Goal: Transaction & Acquisition: Purchase product/service

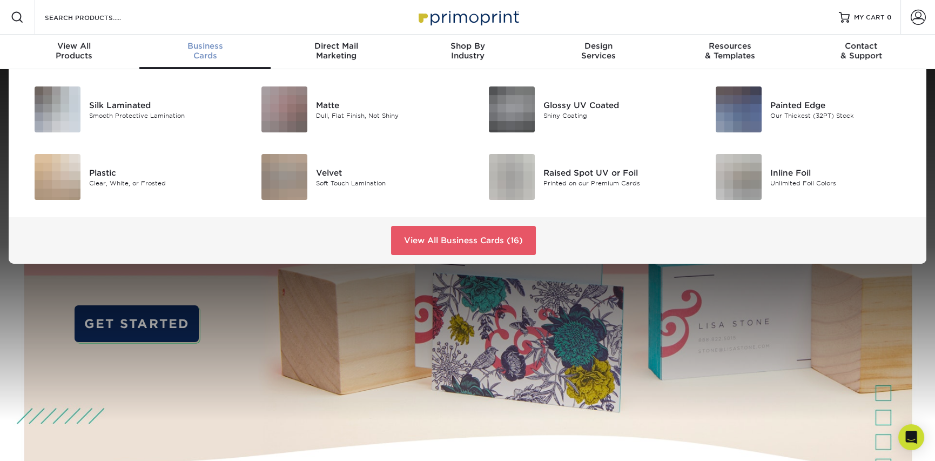
click at [207, 51] on div "Business Cards" at bounding box center [204, 50] width 131 height 19
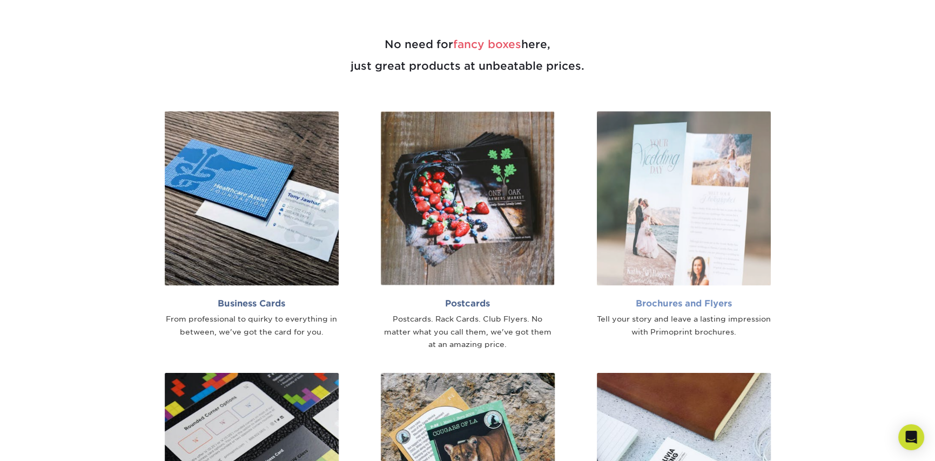
scroll to position [675, 0]
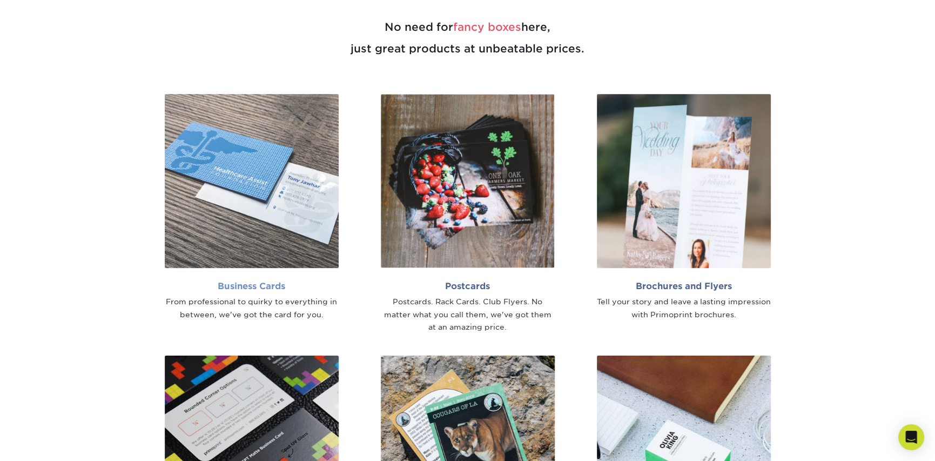
click at [229, 170] on img at bounding box center [252, 181] width 174 height 174
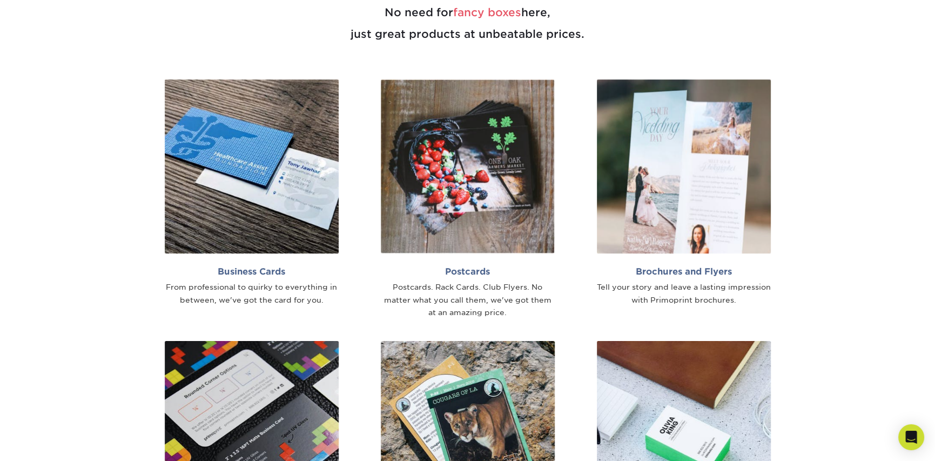
scroll to position [697, 0]
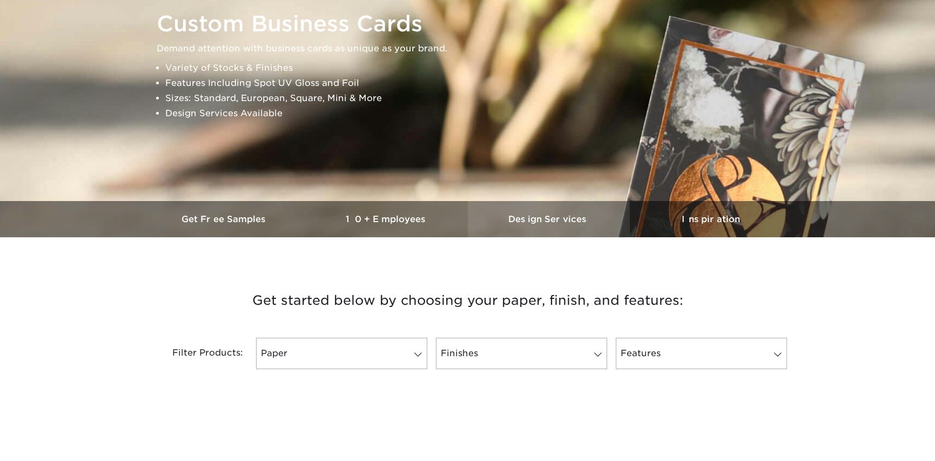
scroll to position [202, 0]
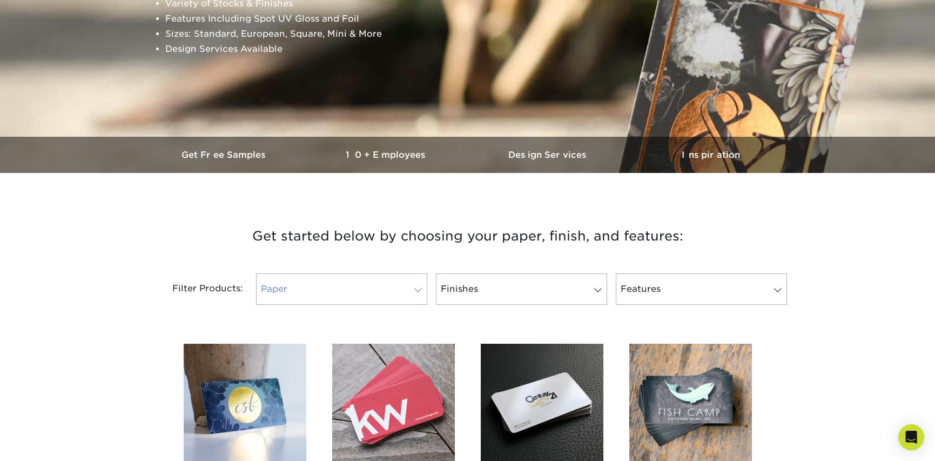
click at [362, 291] on link "Paper" at bounding box center [341, 288] width 171 height 31
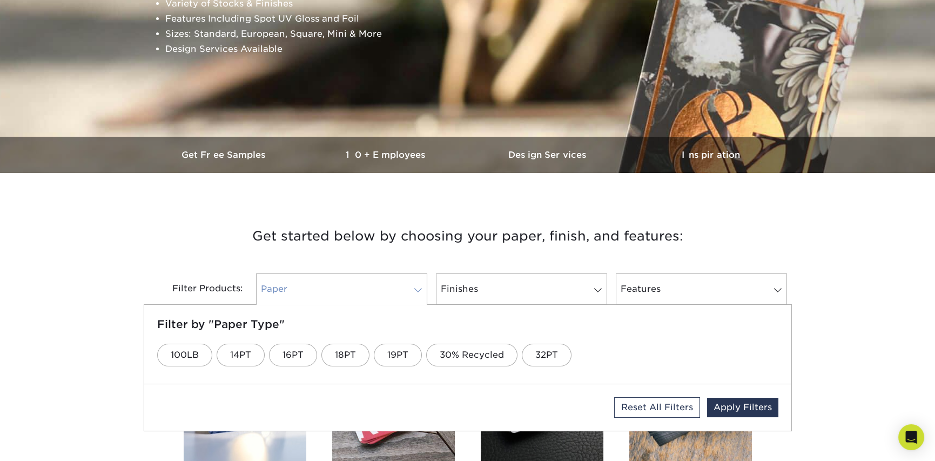
click at [362, 291] on link "Paper" at bounding box center [341, 288] width 171 height 31
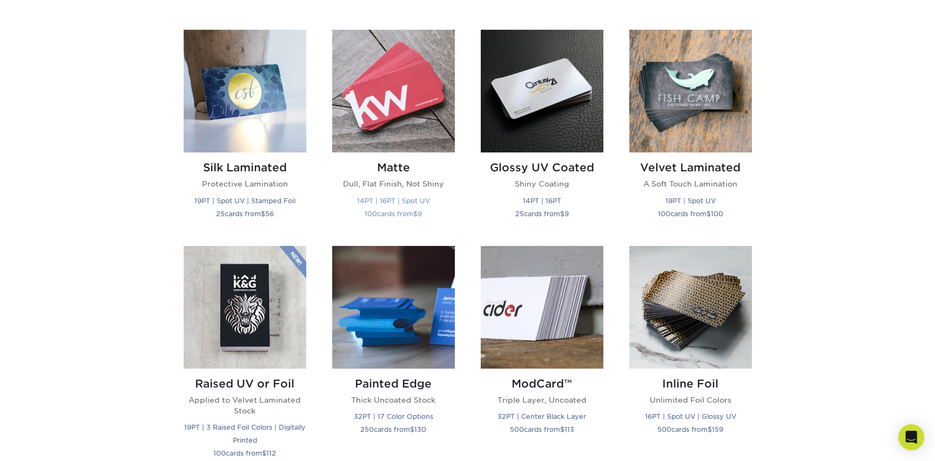
scroll to position [517, 0]
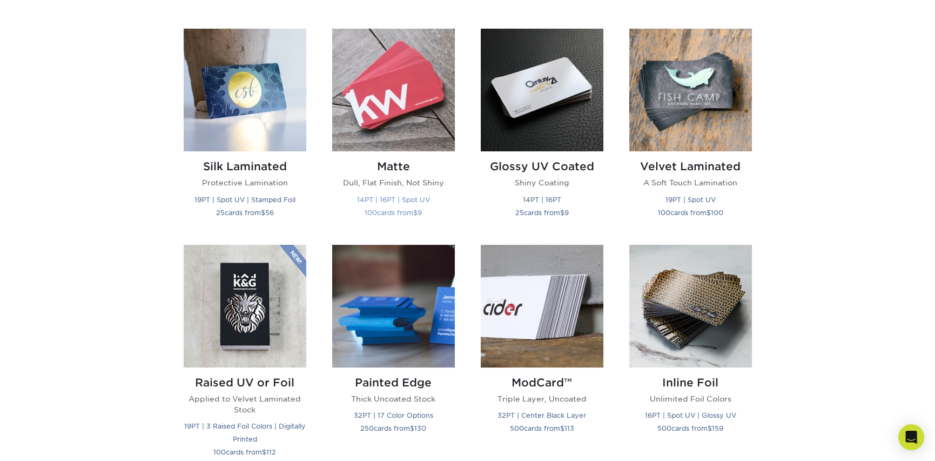
click at [393, 119] on img at bounding box center [393, 90] width 123 height 123
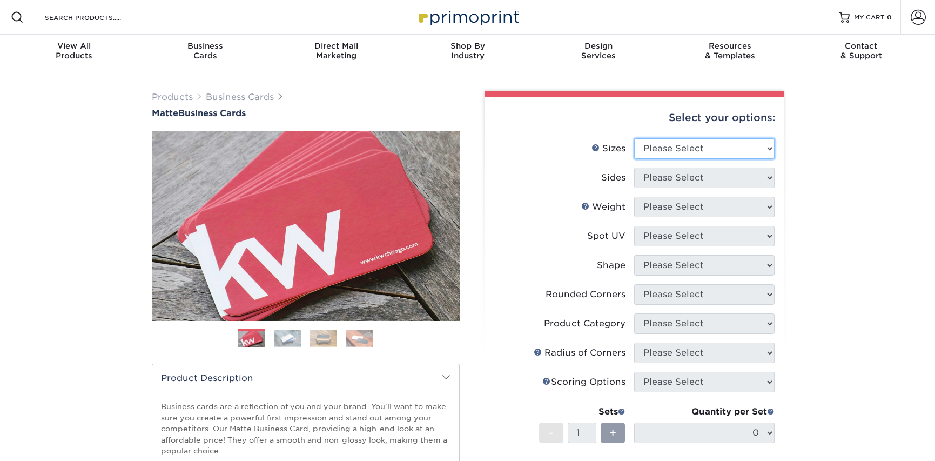
click at [710, 151] on select "Please Select 1.5" x 3.5" - Mini 1.75" x 3.5" - Mini 2" x 2" - Square 2" x 3" -…" at bounding box center [704, 148] width 140 height 21
click at [473, 103] on div "Select your options: Sizes Help Sizes Please Select 1.5" x 3.5" - Mini -" at bounding box center [630, 363] width 324 height 544
click at [762, 142] on select "Please Select 1.5" x 3.5" - Mini 1.75" x 3.5" - Mini 2" x 2" - Square 2" x 3" -…" at bounding box center [704, 148] width 140 height 21
select select "2.00x3.50"
click at [634, 138] on select "Please Select 1.5" x 3.5" - Mini 1.75" x 3.5" - Mini 2" x 2" - Square 2" x 3" -…" at bounding box center [704, 148] width 140 height 21
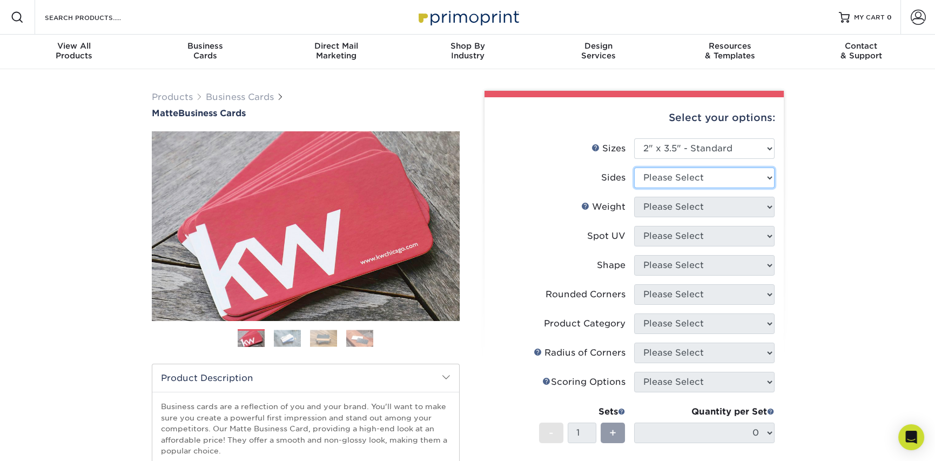
click at [748, 179] on select "Please Select Print Both Sides Print Front Only" at bounding box center [704, 177] width 140 height 21
select select "13abbda7-1d64-4f25-8bb2-c179b224825d"
click at [634, 167] on select "Please Select Print Both Sides Print Front Only" at bounding box center [704, 177] width 140 height 21
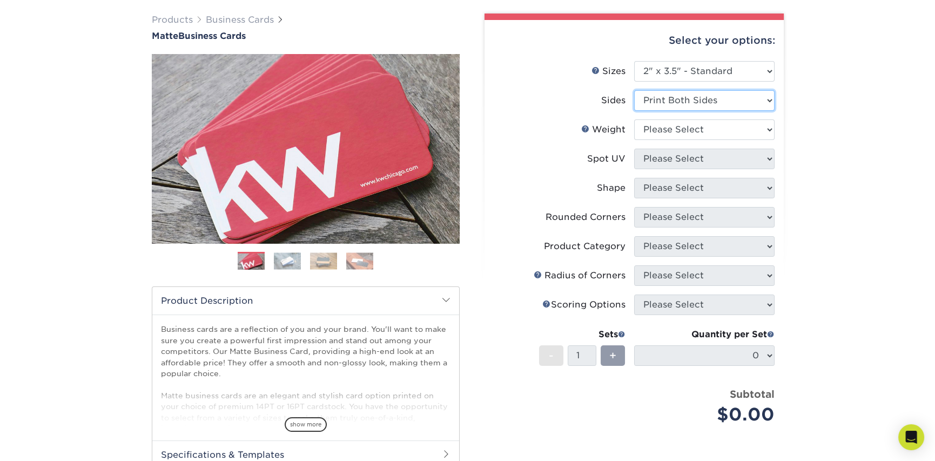
scroll to position [67, 0]
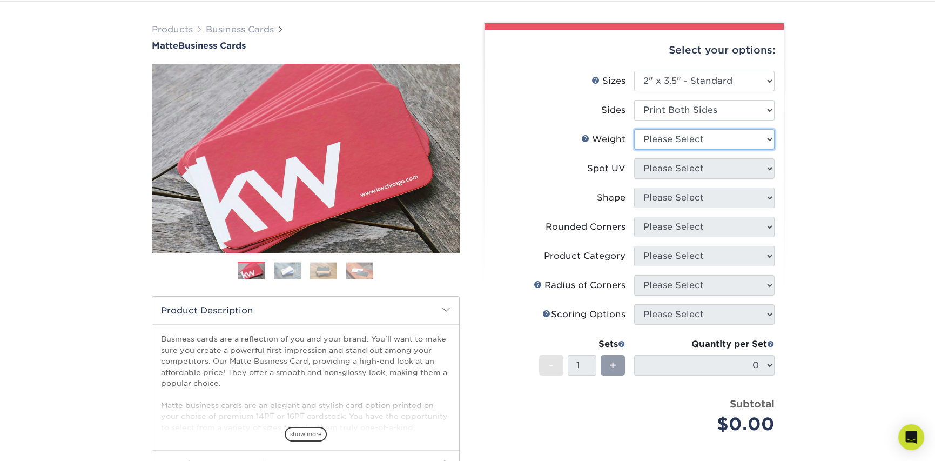
click at [764, 143] on select "Please Select 16PT 14PT" at bounding box center [704, 139] width 140 height 21
select select "16PT"
click at [634, 129] on select "Please Select 16PT 14PT" at bounding box center [704, 139] width 140 height 21
click at [707, 171] on select "Please Select No Spot UV Front and Back (Both Sides) Front Only Back Only" at bounding box center [704, 168] width 140 height 21
click at [813, 170] on div "Products Business Cards Matte Business Cards Previous Next 100 $ 9" at bounding box center [467, 300] width 935 height 596
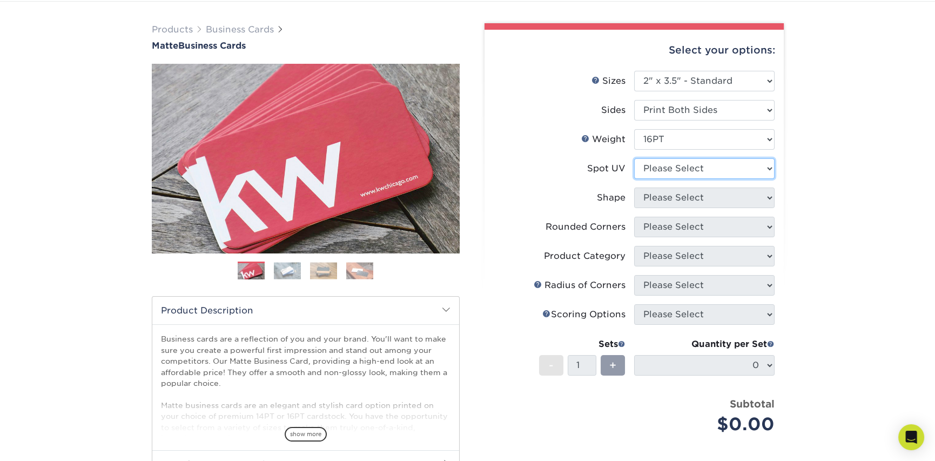
click at [719, 169] on select "Please Select No Spot UV Front and Back (Both Sides) Front Only Back Only" at bounding box center [704, 168] width 140 height 21
select select "3"
click at [634, 158] on select "Please Select No Spot UV Front and Back (Both Sides) Front Only Back Only" at bounding box center [704, 168] width 140 height 21
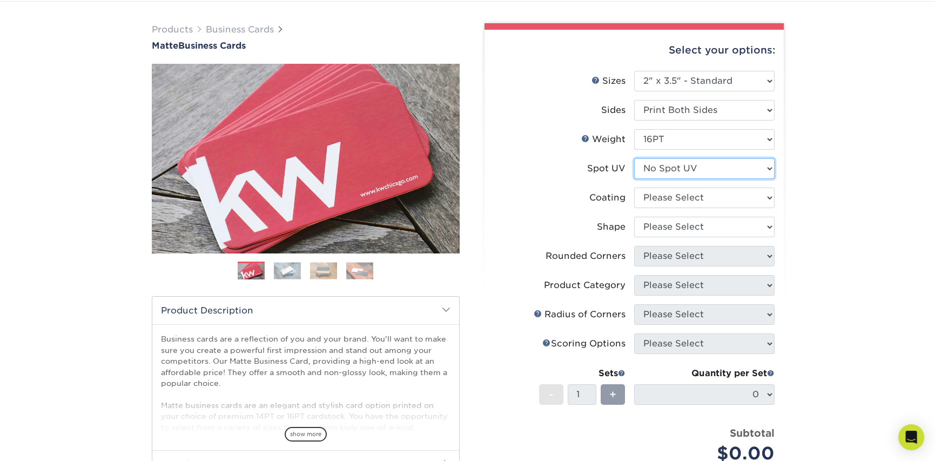
click at [714, 171] on select "Please Select No Spot UV Front and Back (Both Sides) Front Only Back Only" at bounding box center [704, 168] width 140 height 21
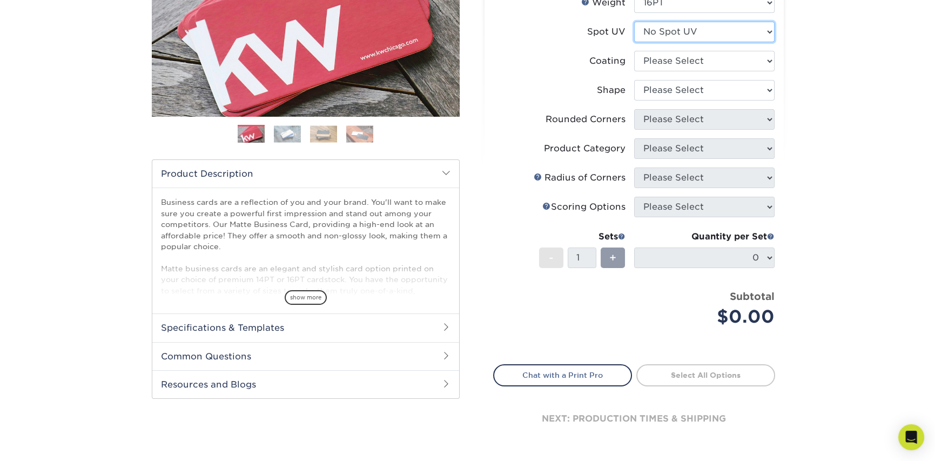
scroll to position [225, 0]
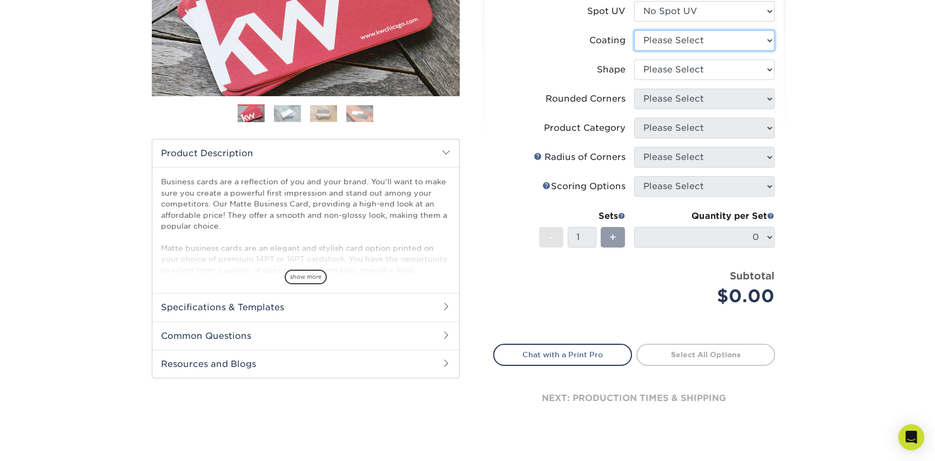
click at [720, 42] on select at bounding box center [704, 40] width 140 height 21
click at [634, 30] on select at bounding box center [704, 40] width 140 height 21
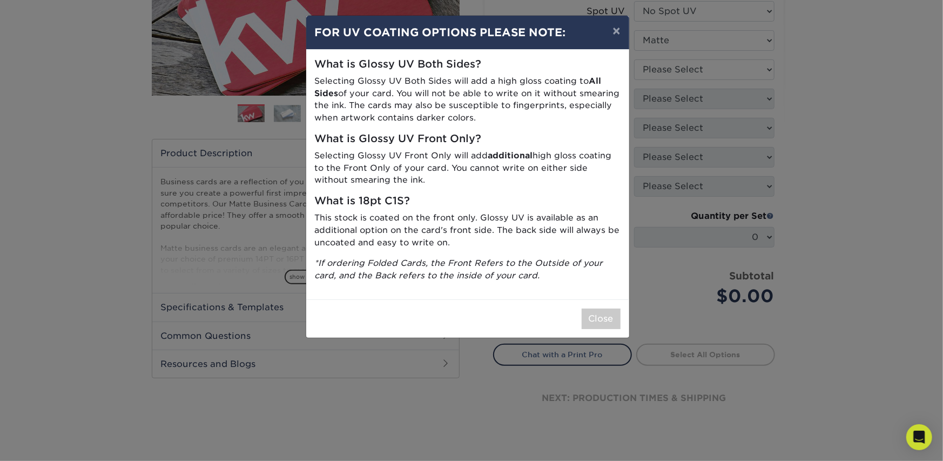
click at [462, 159] on p "Selecting Glossy UV Front Only will add additional high gloss coating to the Fr…" at bounding box center [468, 168] width 306 height 37
click at [600, 318] on button "Close" at bounding box center [601, 318] width 39 height 21
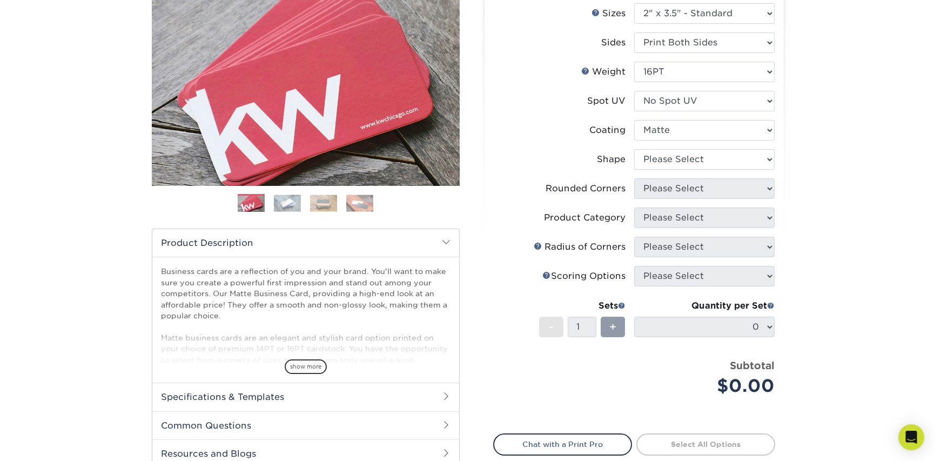
scroll to position [135, 0]
click at [773, 131] on select at bounding box center [704, 130] width 140 height 21
click at [634, 120] on select at bounding box center [704, 130] width 140 height 21
click at [707, 132] on select at bounding box center [704, 130] width 140 height 21
select select "121bb7b5-3b4d-429f-bd8d-bbf80e953313"
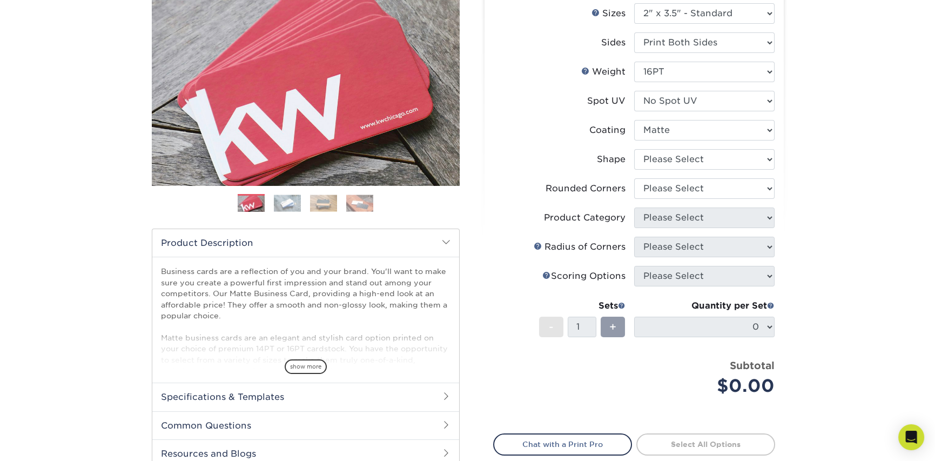
click at [634, 120] on select at bounding box center [704, 130] width 140 height 21
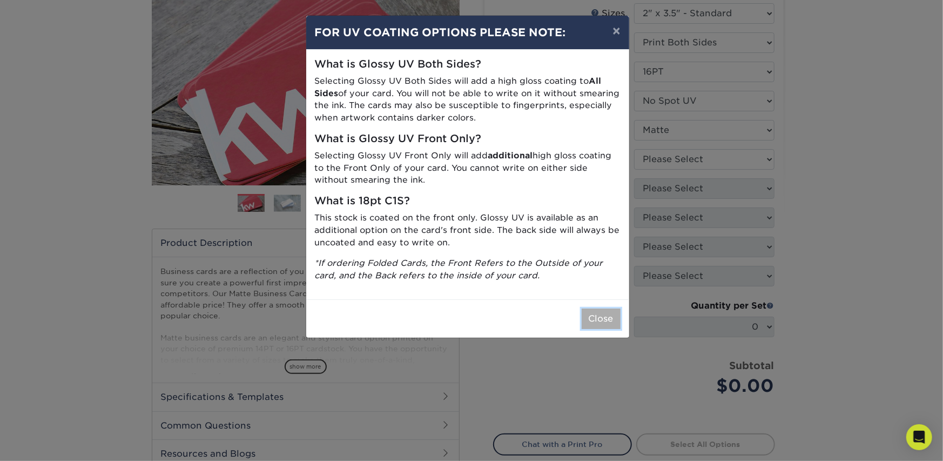
click at [599, 322] on button "Close" at bounding box center [601, 318] width 39 height 21
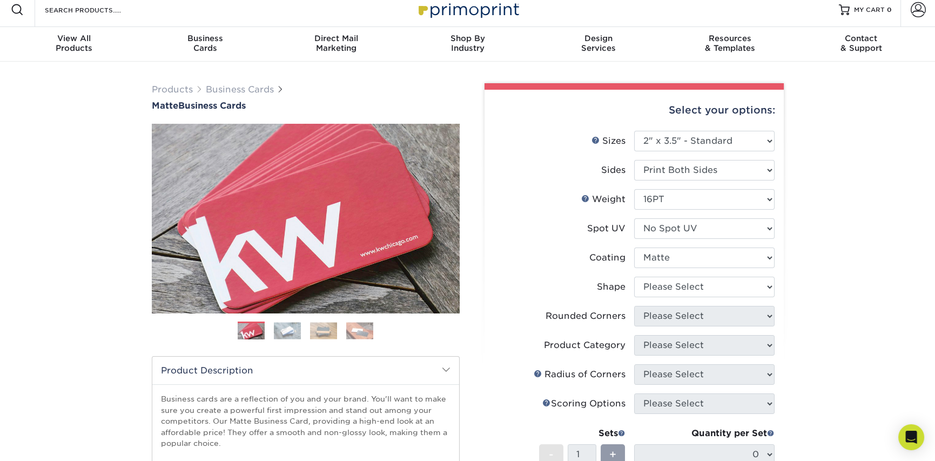
scroll to position [0, 0]
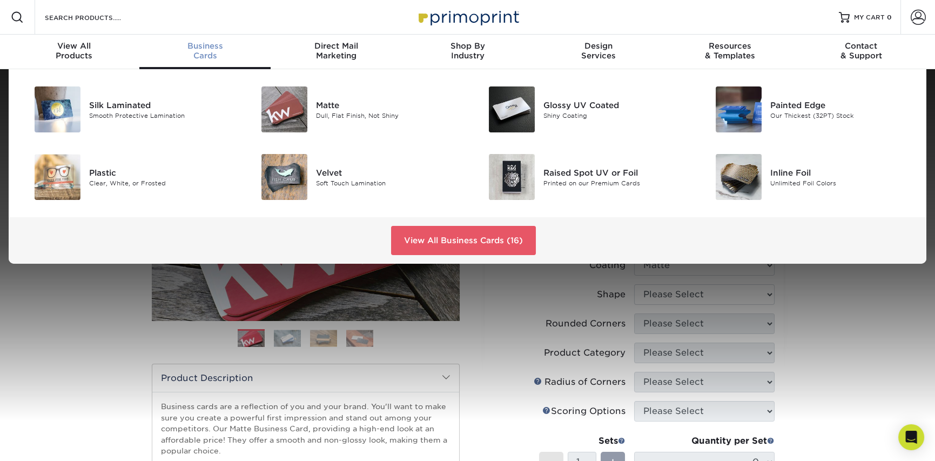
click at [212, 46] on span "Business" at bounding box center [204, 46] width 131 height 10
click at [459, 237] on link "View All Business Cards (16)" at bounding box center [463, 240] width 145 height 29
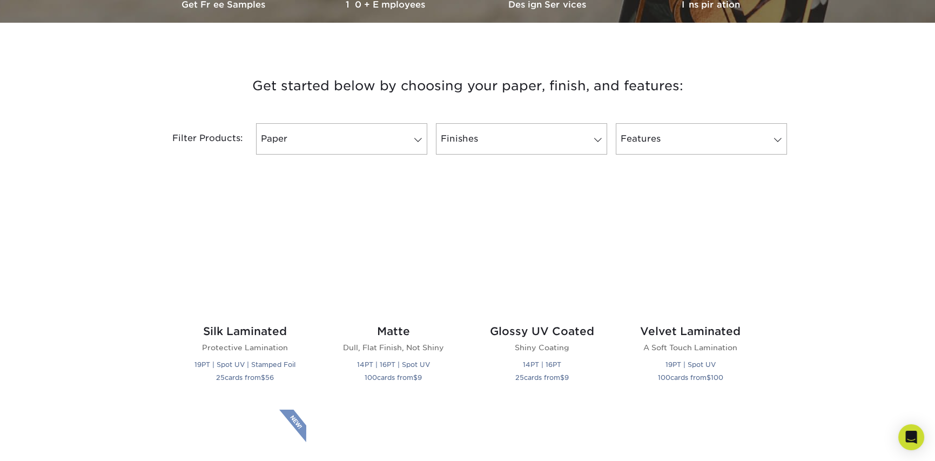
scroll to position [402, 0]
